Goal: Find specific page/section: Find specific page/section

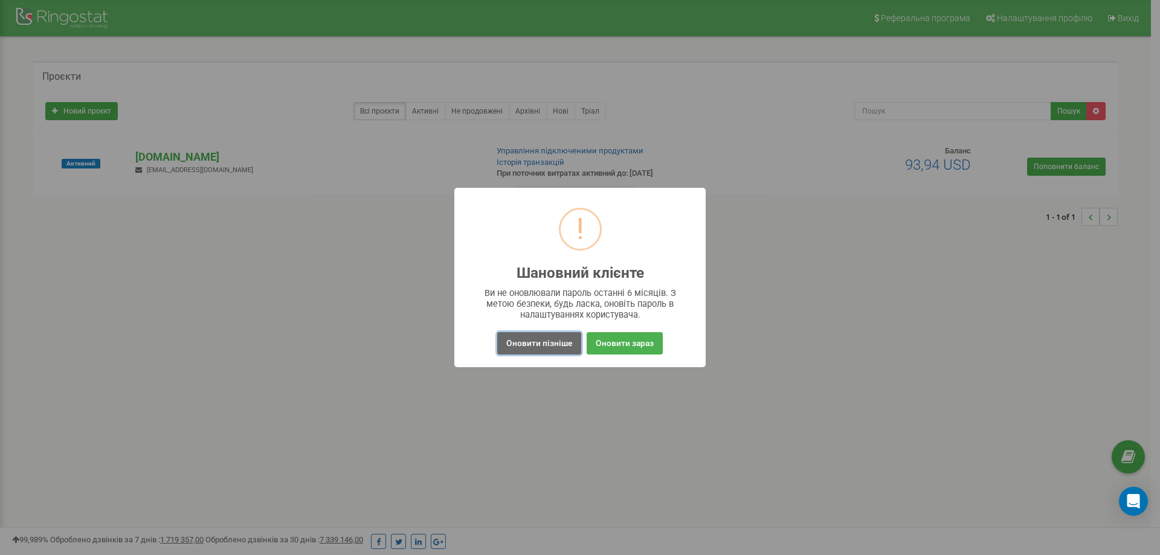
click at [544, 347] on button "Оновити пізніше" at bounding box center [539, 343] width 84 height 22
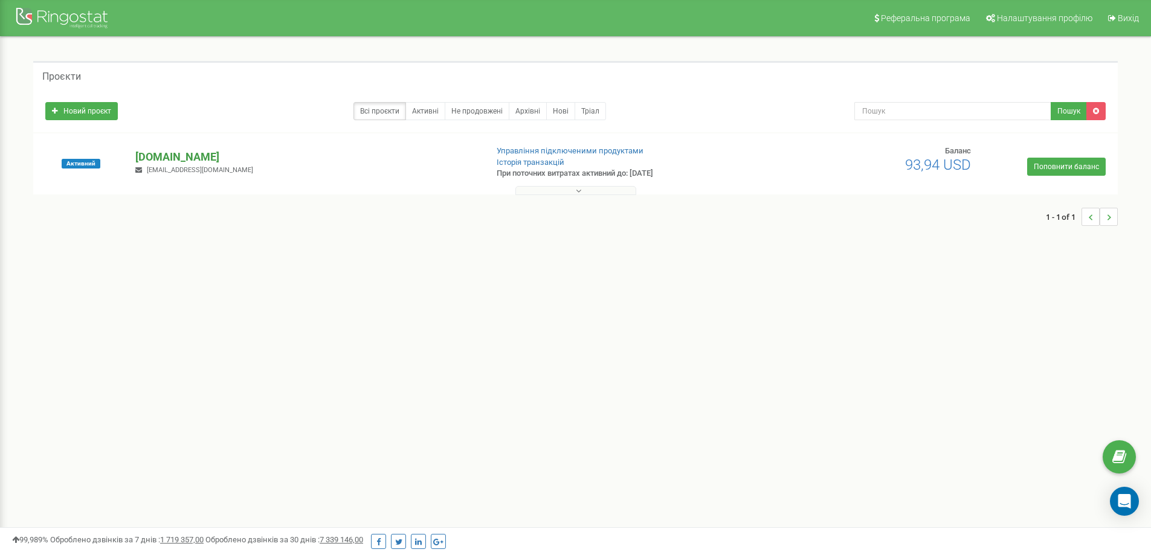
click at [175, 158] on p "[DOMAIN_NAME]" at bounding box center [305, 157] width 341 height 16
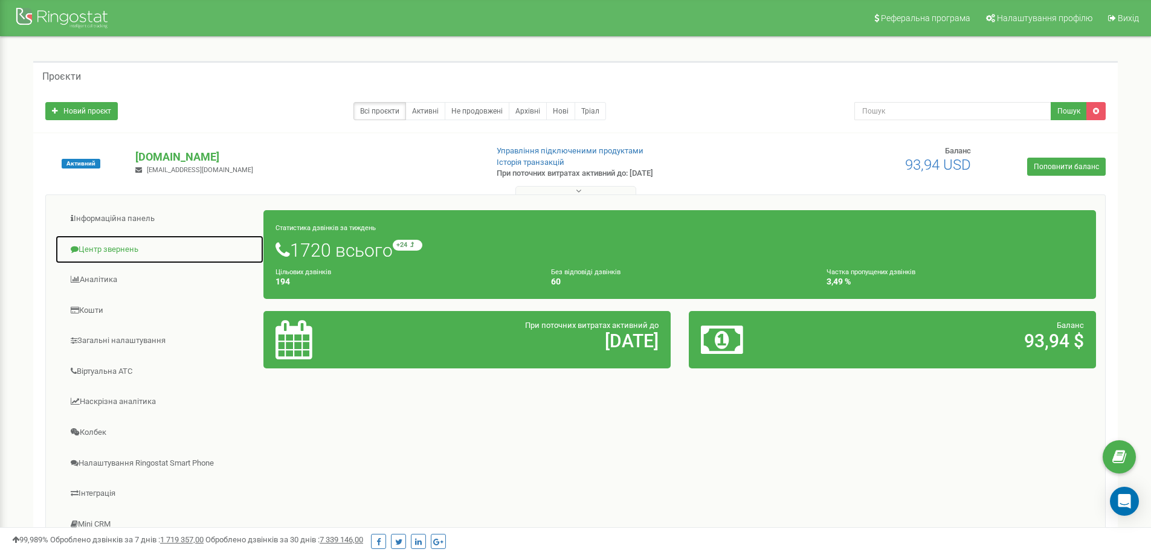
click at [119, 252] on link "Центр звернень" at bounding box center [159, 250] width 209 height 30
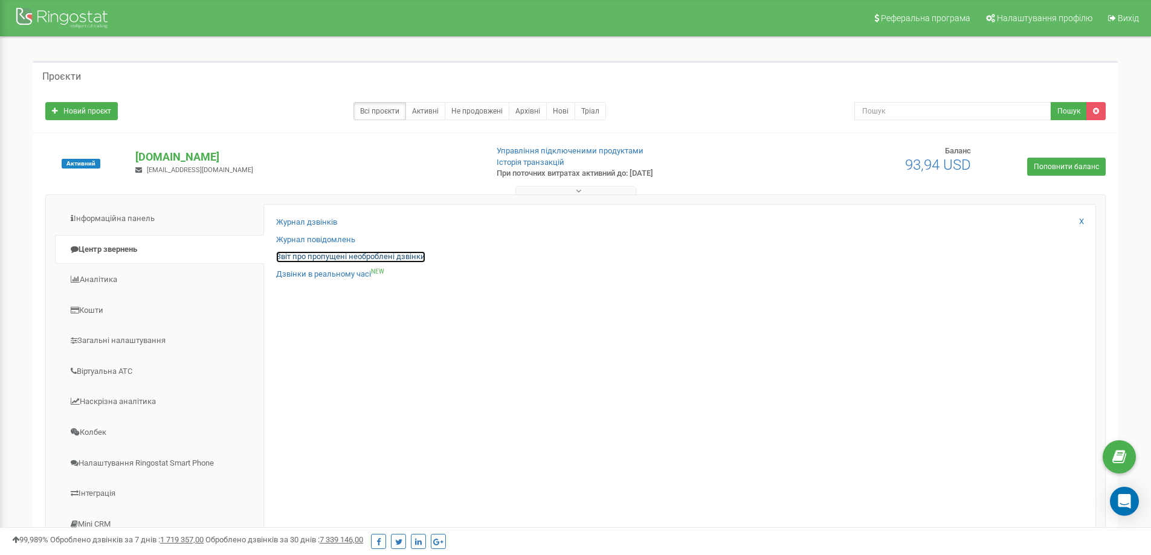
click at [326, 259] on link "Звіт про пропущені необроблені дзвінки" at bounding box center [350, 256] width 149 height 11
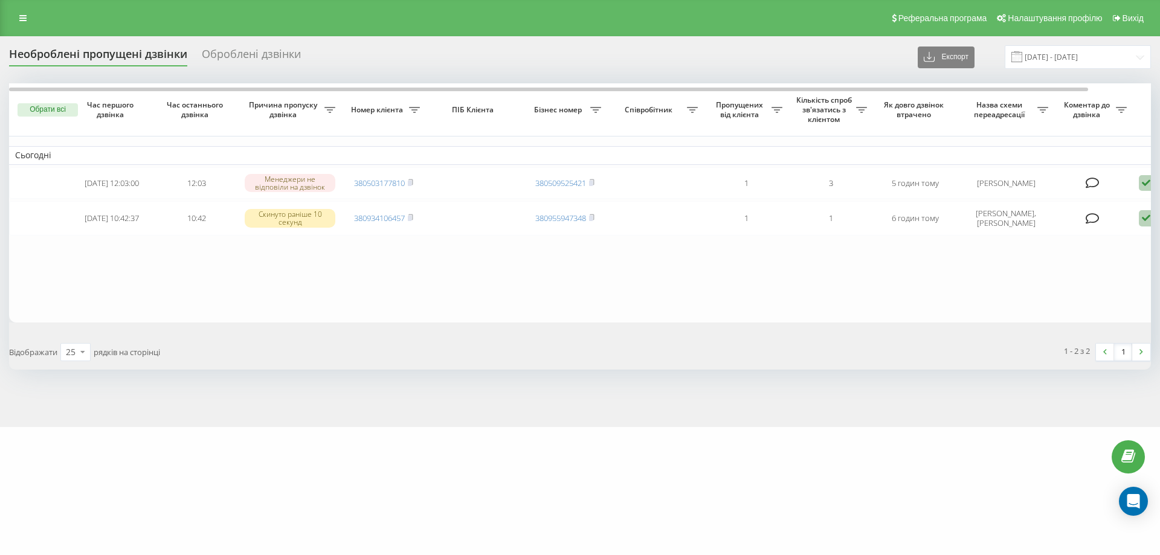
click at [682, 14] on div "Реферальна програма Налаштування профілю Вихід" at bounding box center [580, 18] width 1160 height 36
click at [671, 20] on div "Реферальна програма Налаштування профілю Вихід" at bounding box center [580, 18] width 1160 height 36
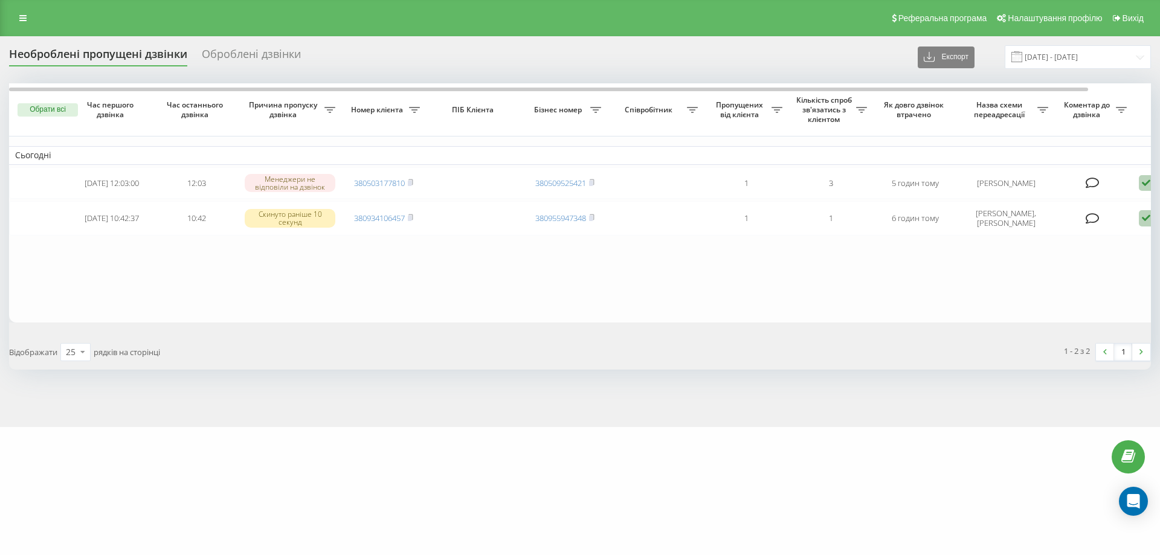
click at [691, 14] on div "Реферальна програма Налаштування профілю Вихід" at bounding box center [580, 18] width 1160 height 36
click at [692, 14] on div "Реферальна програма Налаштування профілю Вихід" at bounding box center [580, 18] width 1160 height 36
